Goal: Find specific page/section: Find specific page/section

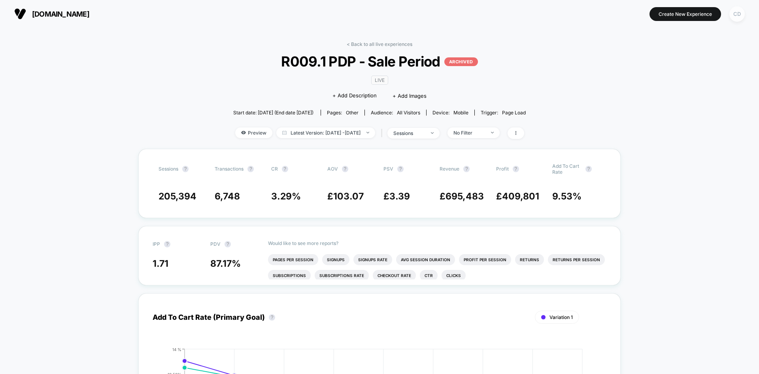
click at [735, 16] on div "CD" at bounding box center [737, 13] width 15 height 15
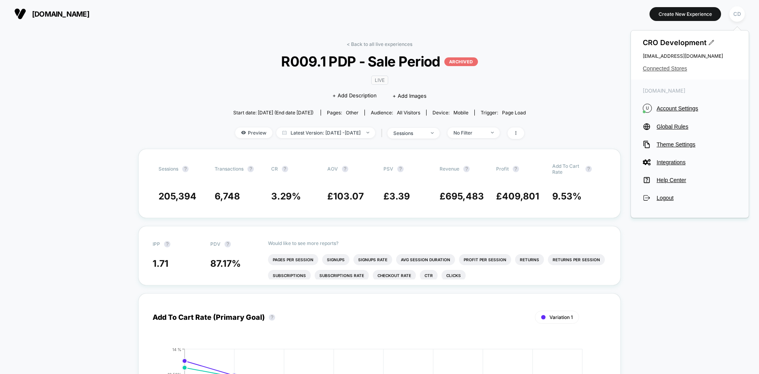
click at [669, 69] on span "Connected Stores" at bounding box center [690, 68] width 94 height 6
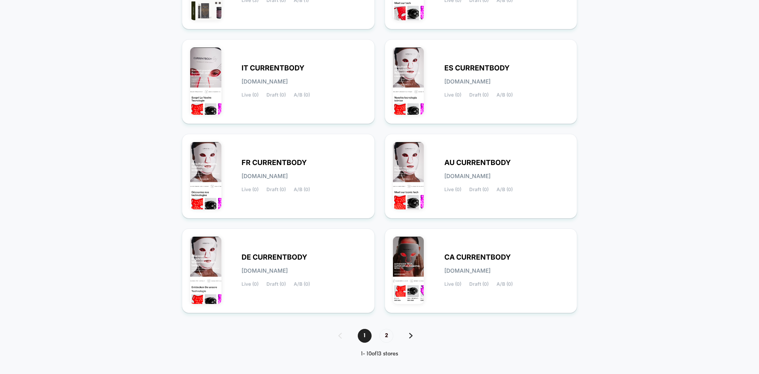
scroll to position [259, 0]
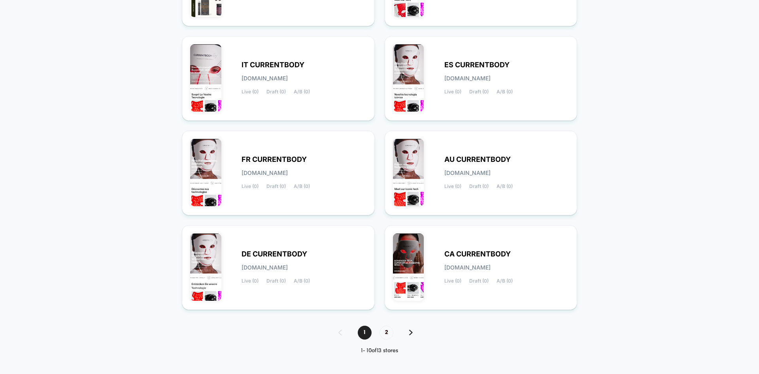
click at [412, 333] on img at bounding box center [411, 332] width 4 height 6
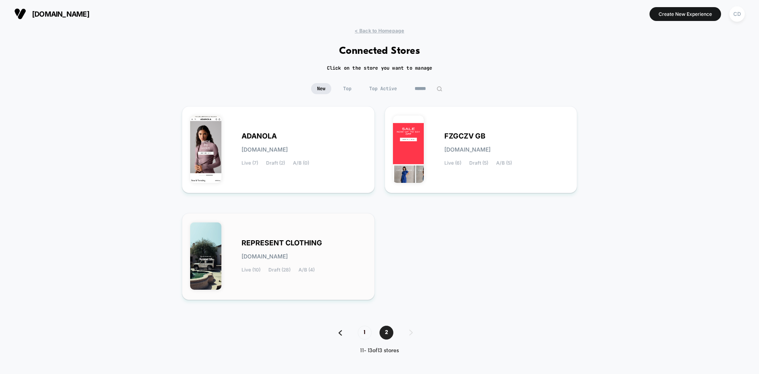
click at [265, 241] on span "REPRESENT CLOTHING" at bounding box center [282, 243] width 81 height 6
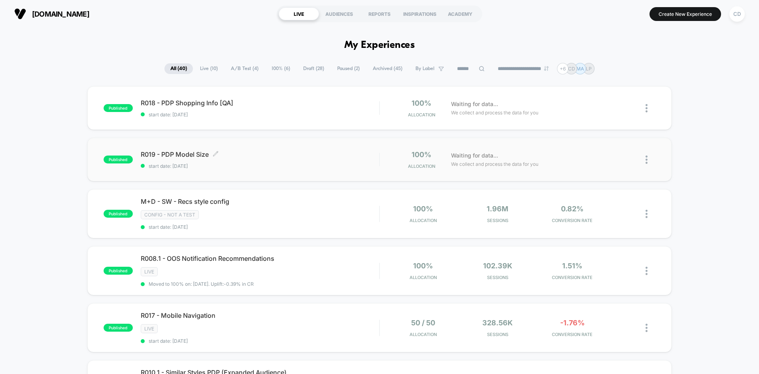
click at [191, 154] on span "R019 - PDP Model Size Click to edit experience details" at bounding box center [260, 154] width 238 height 8
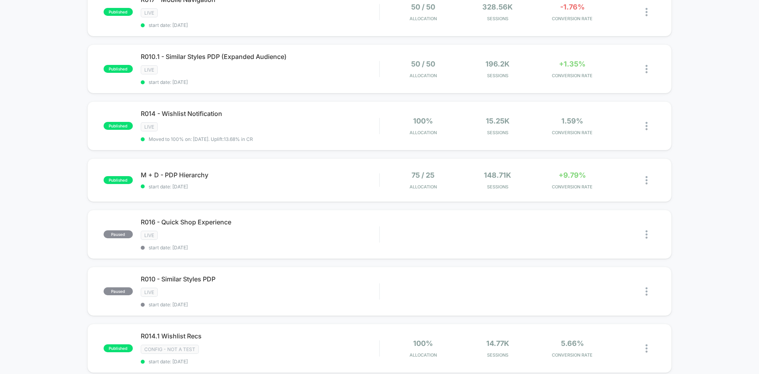
scroll to position [316, 0]
click at [210, 223] on span "R016 - Quick Shop Experience Click to edit experience details" at bounding box center [260, 221] width 238 height 8
